Goal: Information Seeking & Learning: Learn about a topic

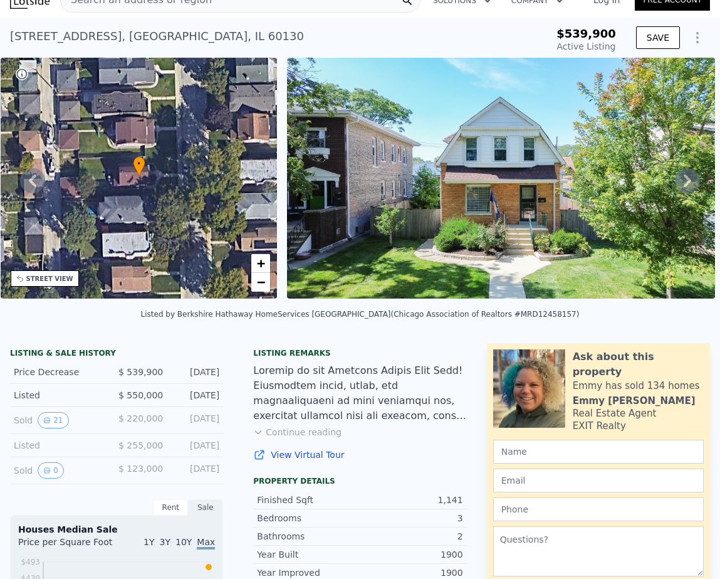
scroll to position [16, 0]
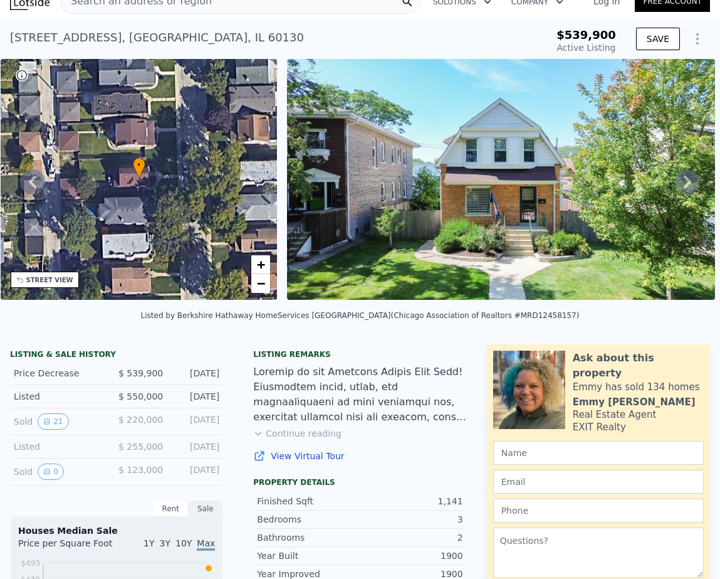
type input "3"
type input "2"
type input "800"
type input "1069"
type input "2900"
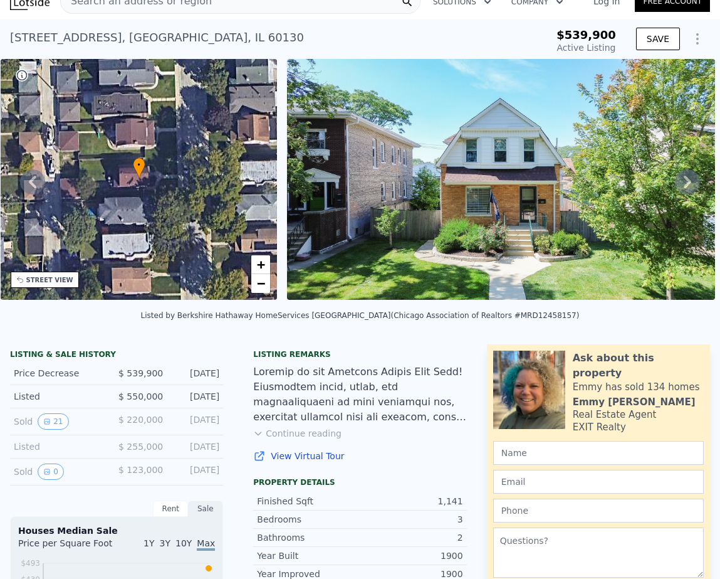
type input "7500"
type input "$ 356,000"
type input "5"
type input "$ 30,002"
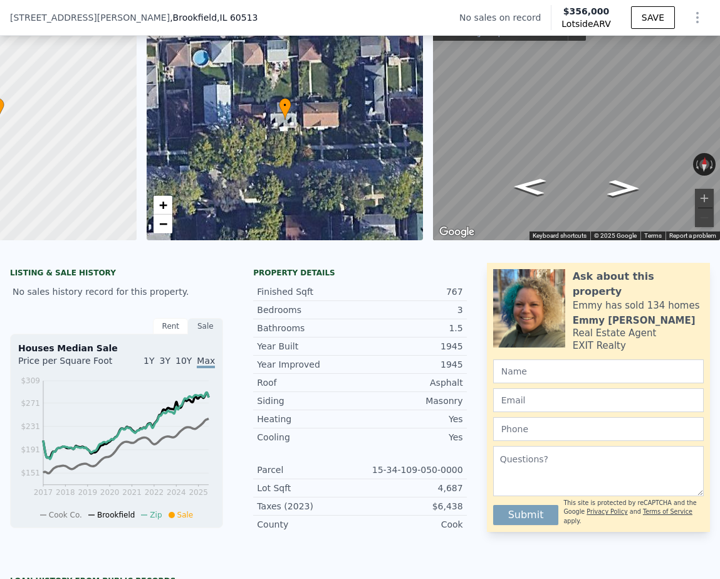
scroll to position [4, 0]
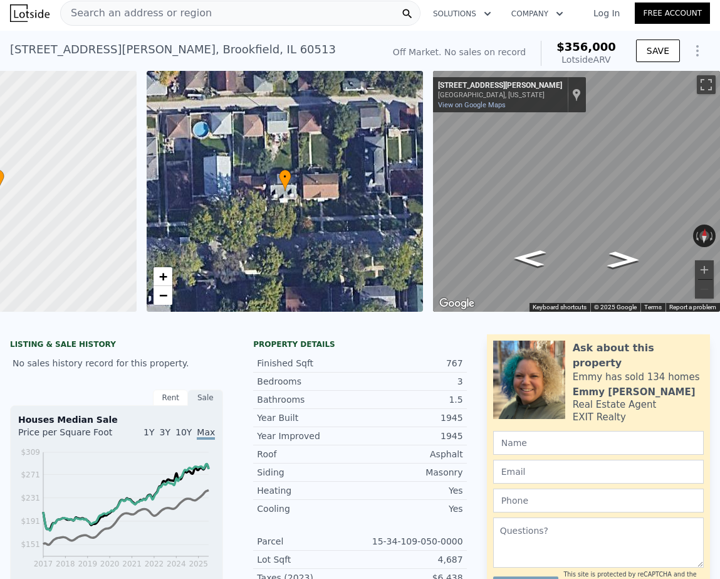
click at [94, 49] on div "[STREET_ADDRESS][PERSON_NAME]" at bounding box center [173, 50] width 326 height 18
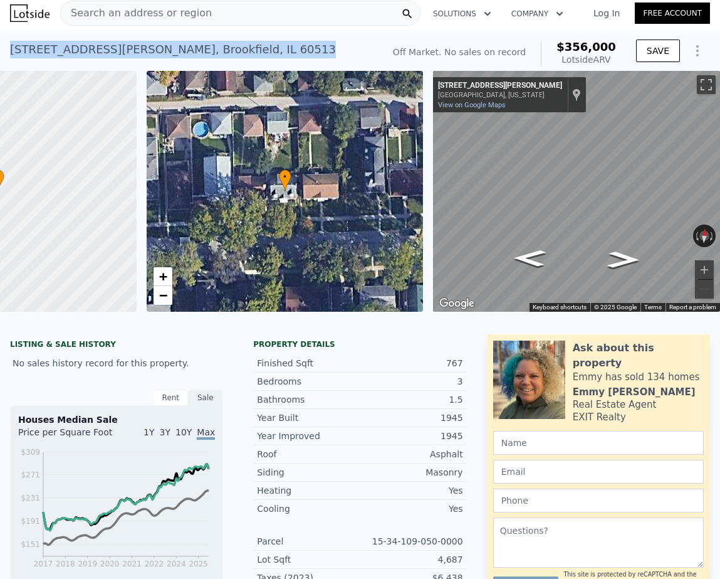
click at [94, 49] on div "[STREET_ADDRESS][PERSON_NAME]" at bounding box center [173, 50] width 326 height 18
copy div "[STREET_ADDRESS][PERSON_NAME] No sales on record (~ARV $356k )"
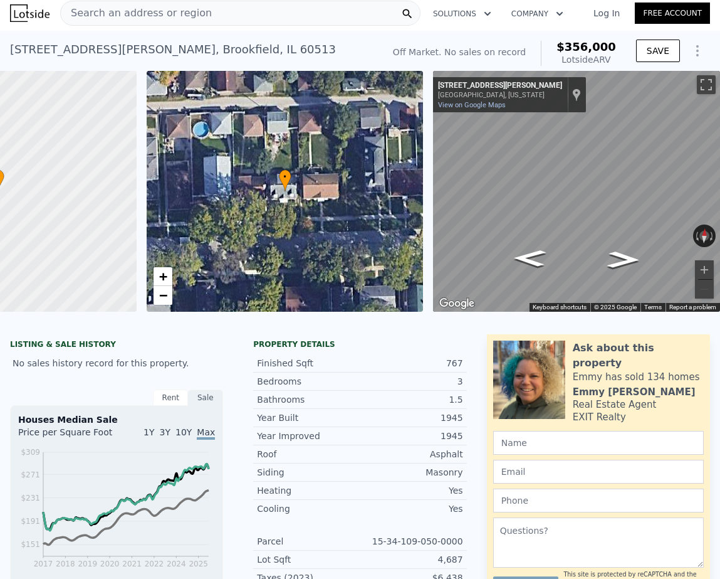
click at [130, 13] on span "Search an address or region" at bounding box center [136, 13] width 151 height 15
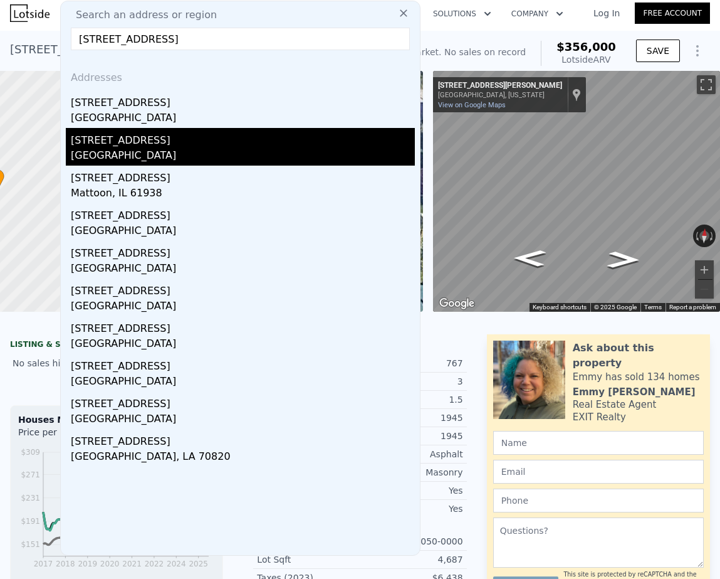
type input "[STREET_ADDRESS]"
click at [113, 144] on div "[STREET_ADDRESS]" at bounding box center [243, 138] width 344 height 20
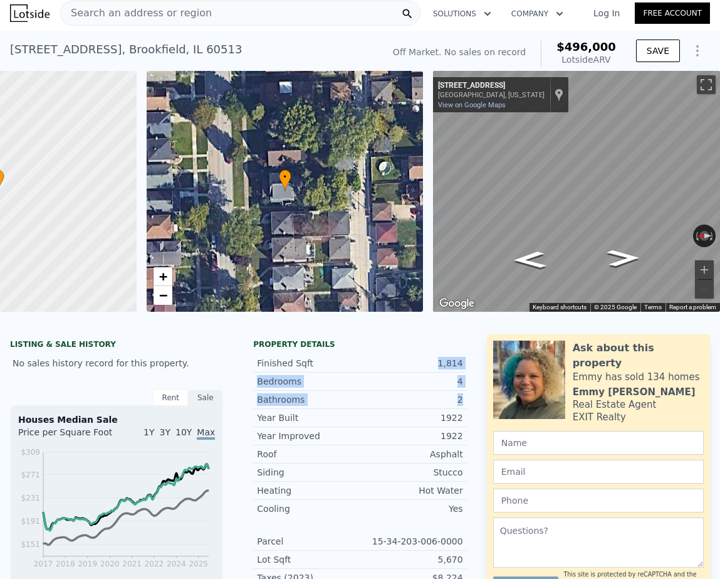
drag, startPoint x: 434, startPoint y: 415, endPoint x: 436, endPoint y: 374, distance: 41.4
click at [436, 374] on div "Finished Sqft 1,814 Bedrooms 4 Bathrooms 2 Year Built 1922" at bounding box center [359, 390] width 213 height 72
click at [412, 445] on div "Year Improved 1922" at bounding box center [359, 436] width 213 height 18
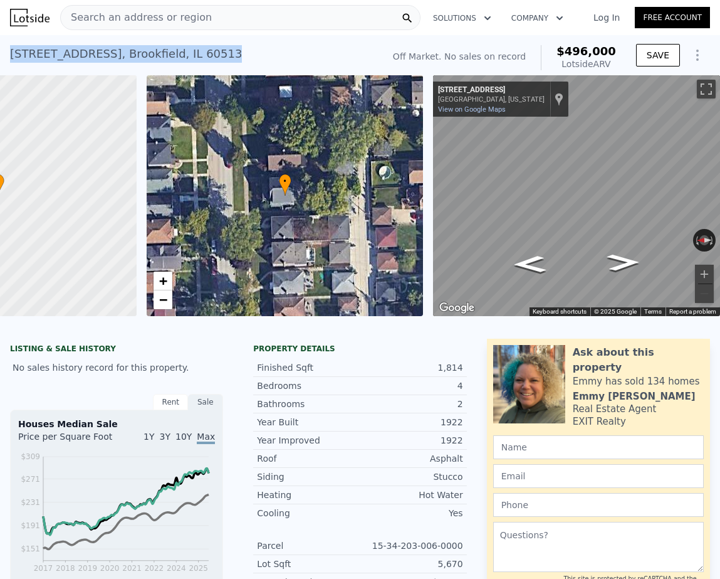
drag, startPoint x: 194, startPoint y: 53, endPoint x: 2, endPoint y: 61, distance: 192.6
click at [2, 61] on div "[STREET_ADDRESS] No sales on record (~ARV $496k ) Off Market. No sales on recor…" at bounding box center [360, 55] width 720 height 40
copy div "[STREET_ADDRESS]"
